Goal: Information Seeking & Learning: Check status

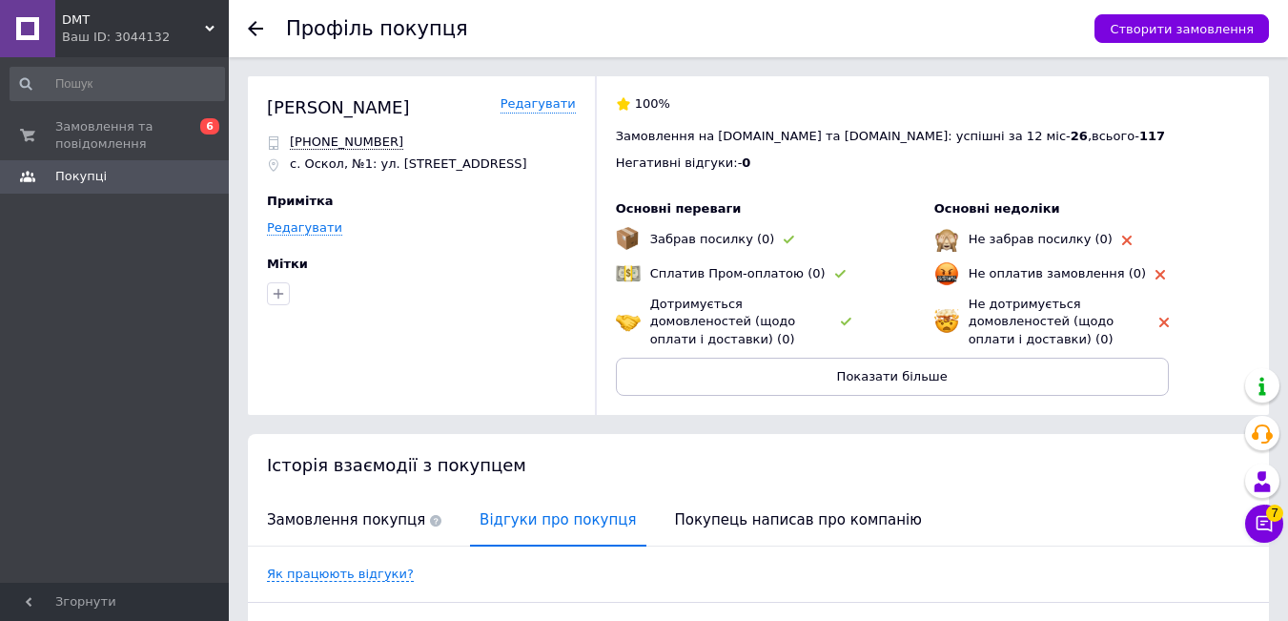
click at [255, 23] on use at bounding box center [255, 28] width 15 height 15
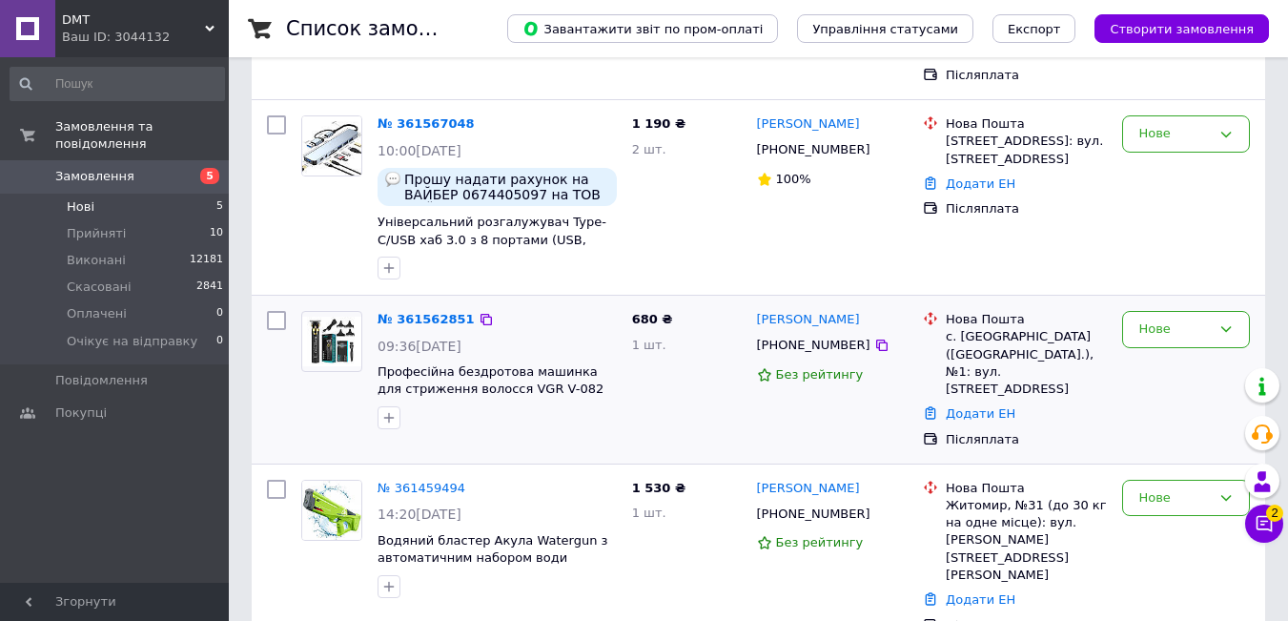
scroll to position [381, 0]
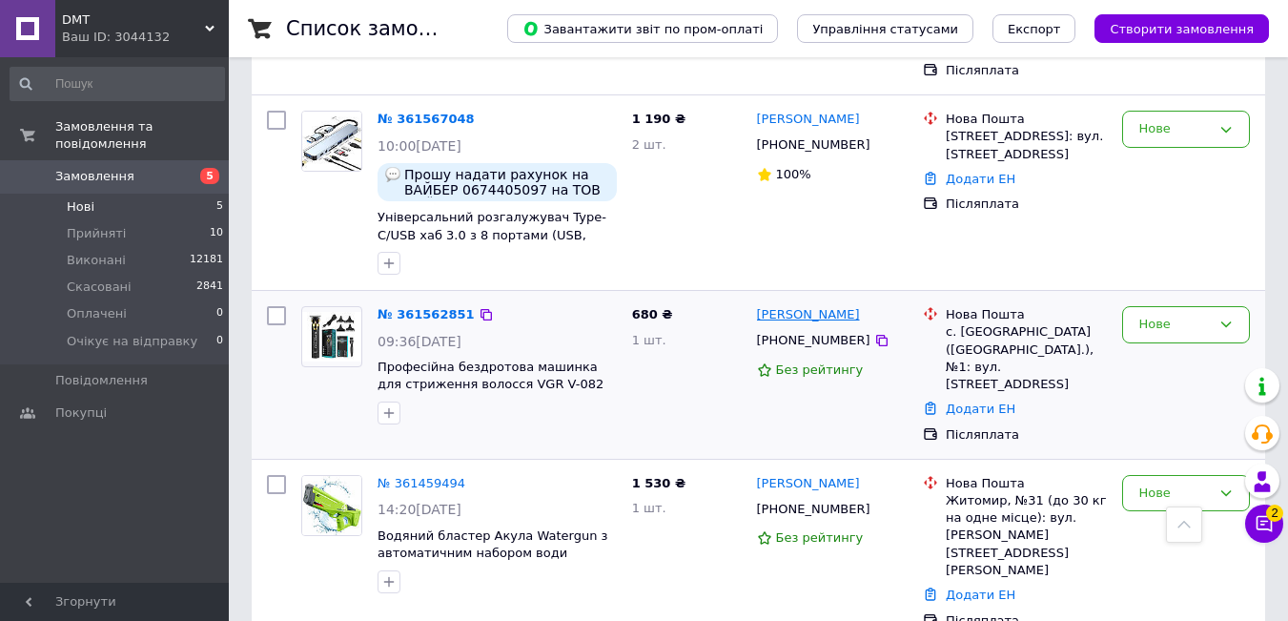
click at [819, 306] on link "[PERSON_NAME]" at bounding box center [808, 315] width 103 height 18
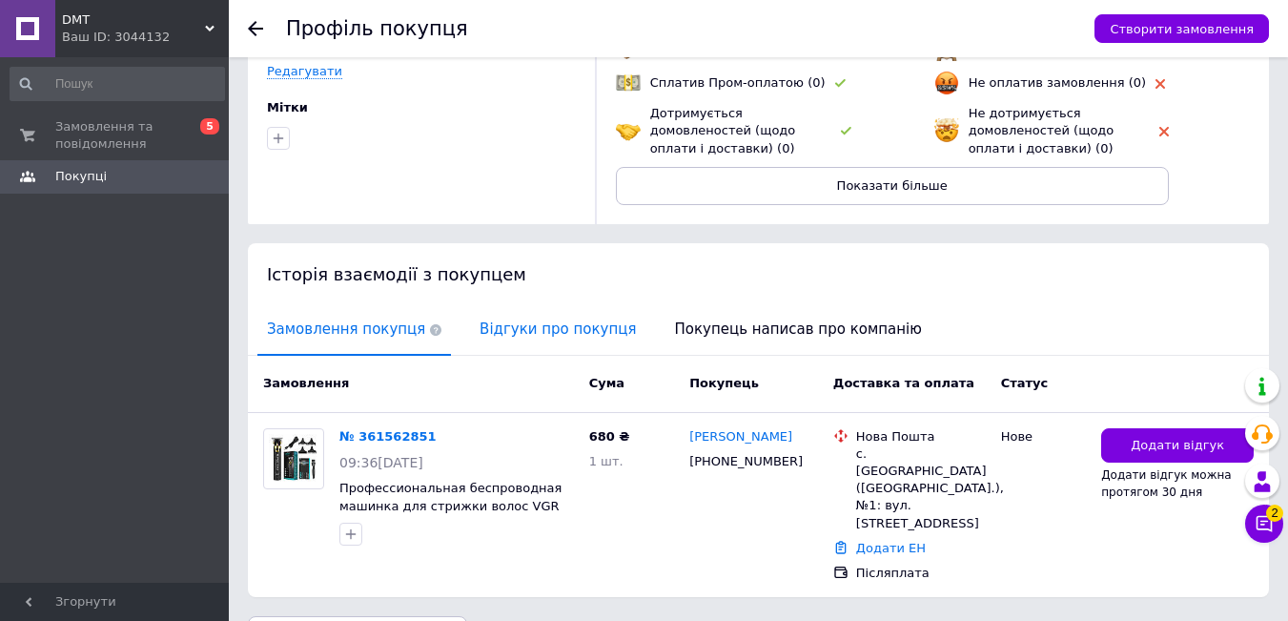
click at [572, 329] on span "Відгуки про покупця" at bounding box center [557, 329] width 175 height 49
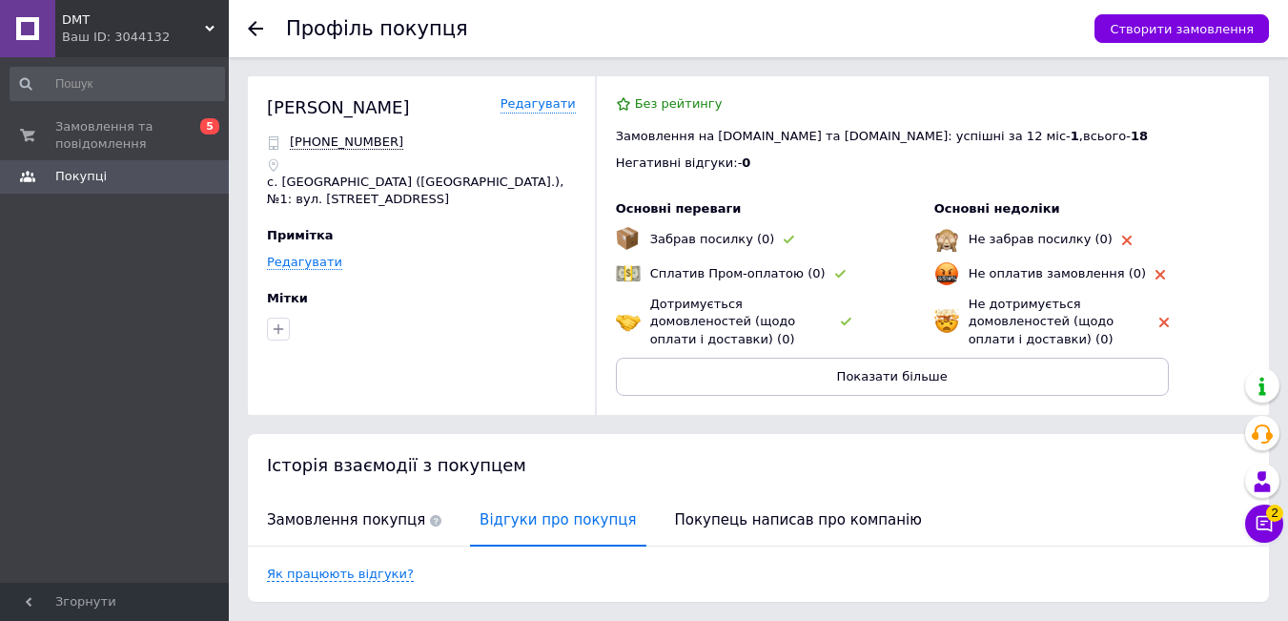
click at [259, 19] on div at bounding box center [267, 28] width 38 height 57
click at [255, 29] on use at bounding box center [255, 28] width 15 height 15
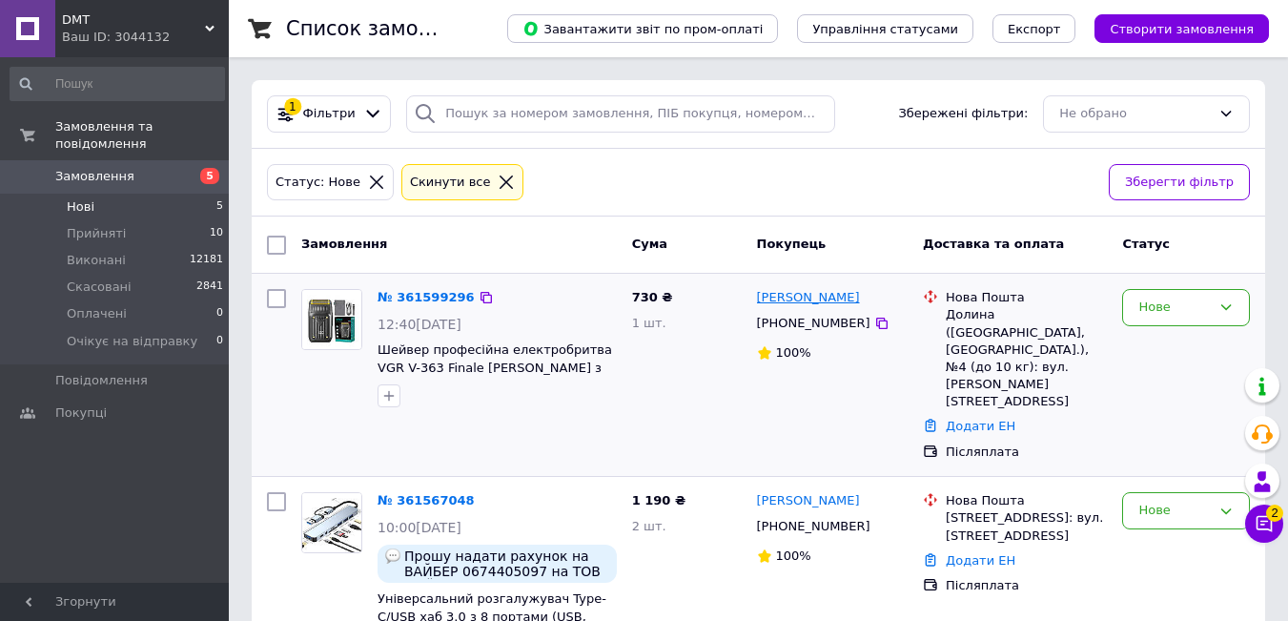
click at [815, 297] on link "[PERSON_NAME]" at bounding box center [808, 298] width 103 height 18
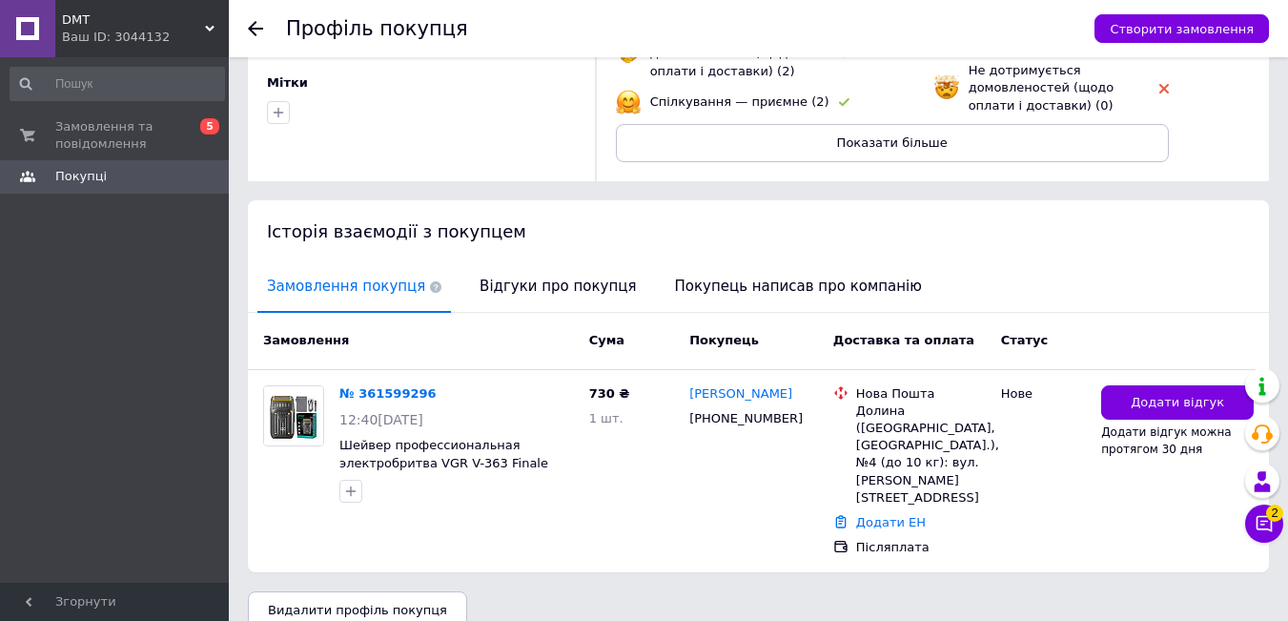
scroll to position [243, 0]
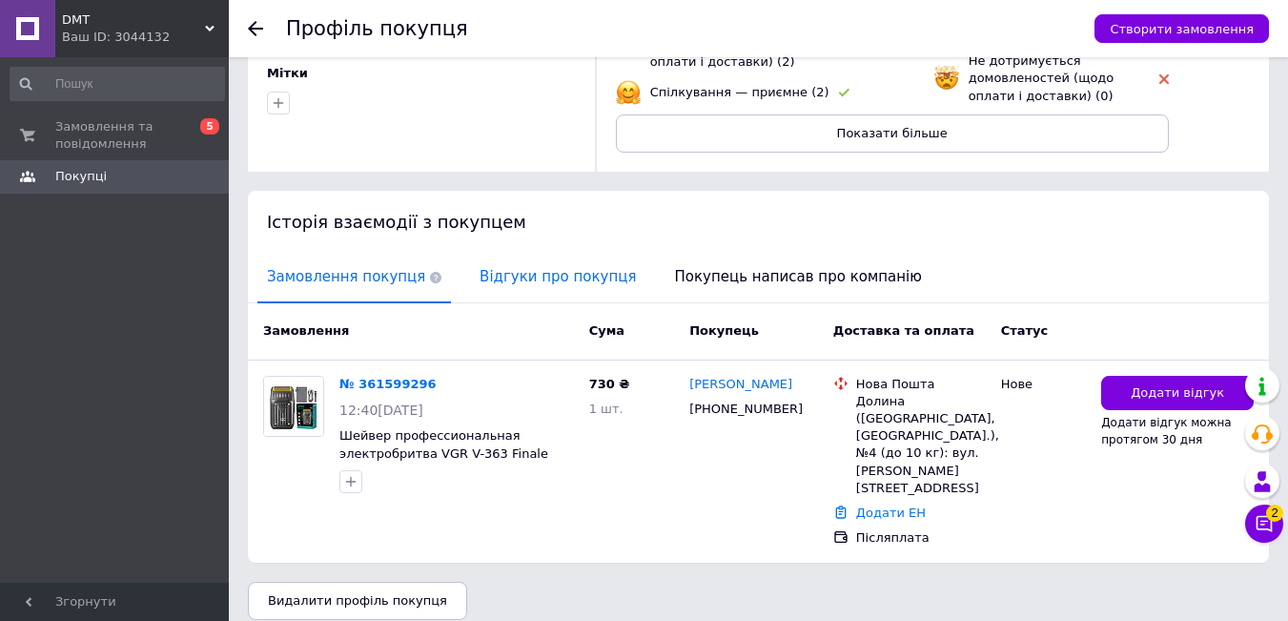
click at [552, 277] on span "Відгуки про покупця" at bounding box center [557, 277] width 175 height 49
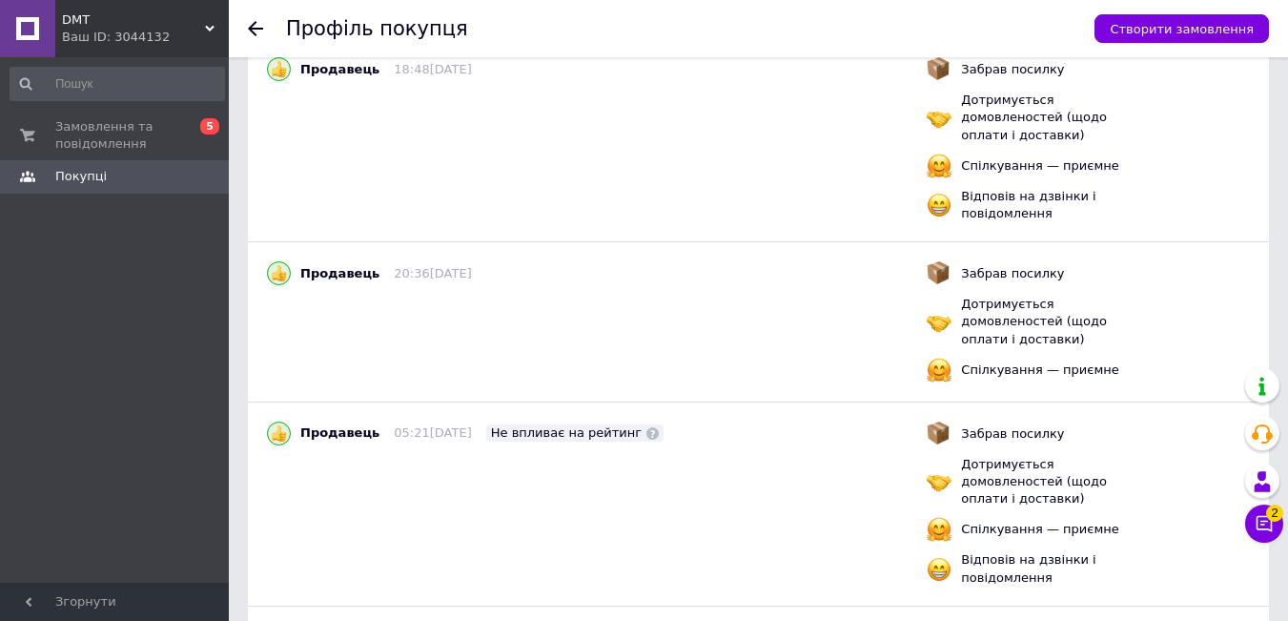
scroll to position [405, 0]
